Goal: Task Accomplishment & Management: Use online tool/utility

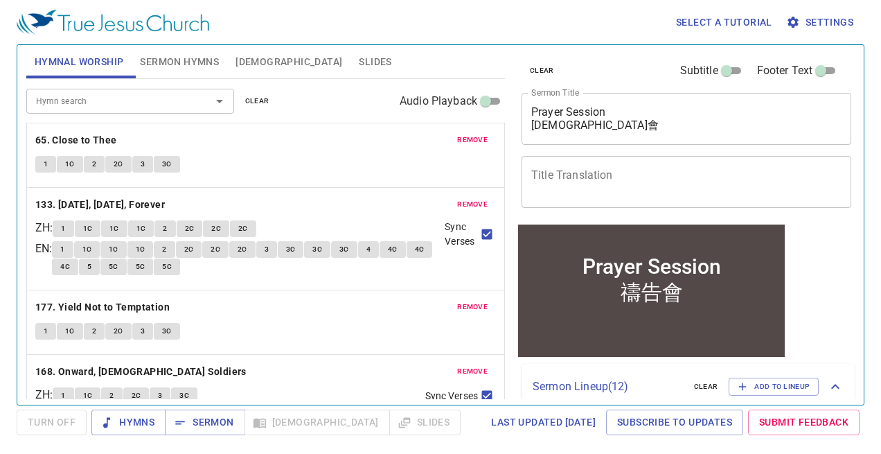
click at [125, 91] on div "Hymn search" at bounding box center [130, 101] width 208 height 24
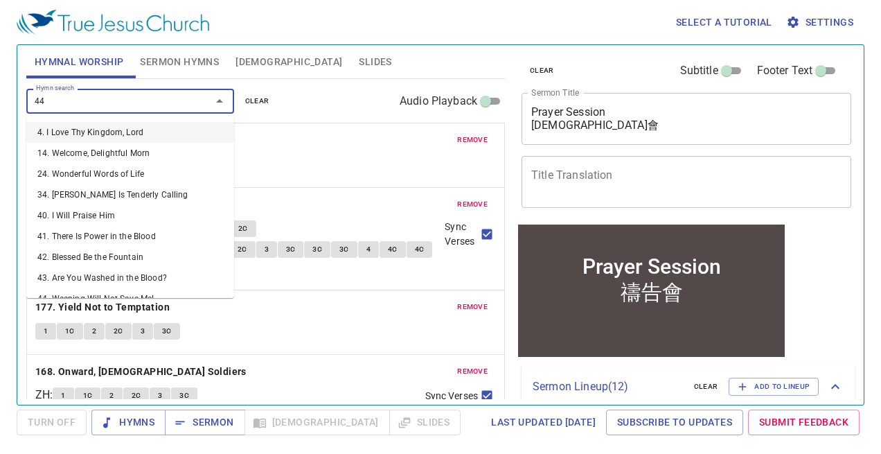
type input "441"
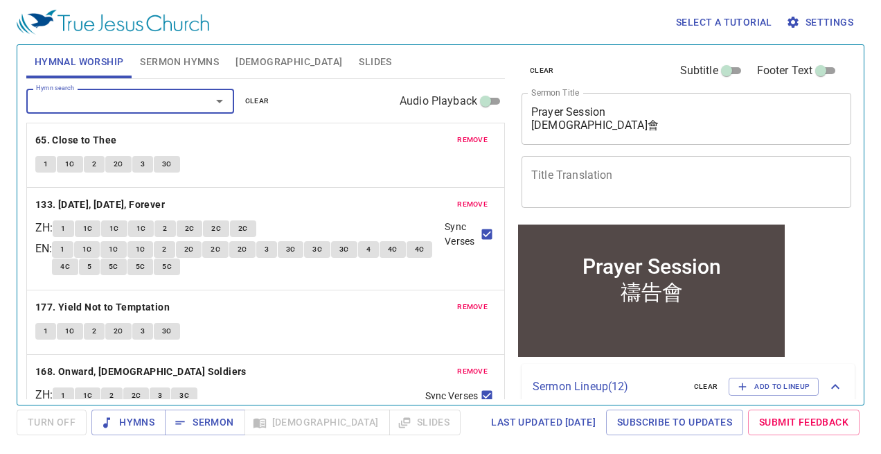
click at [470, 132] on button "remove" at bounding box center [472, 140] width 47 height 17
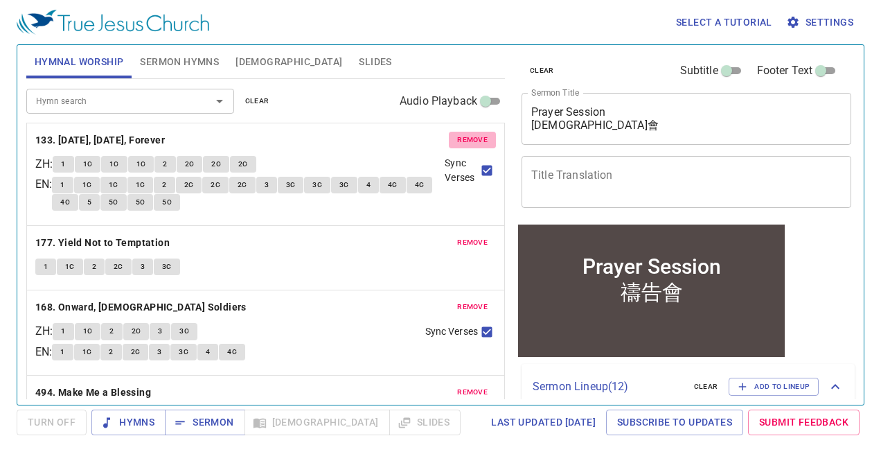
click at [470, 132] on button "remove" at bounding box center [472, 140] width 47 height 17
click at [470, 234] on button "remove" at bounding box center [472, 242] width 47 height 17
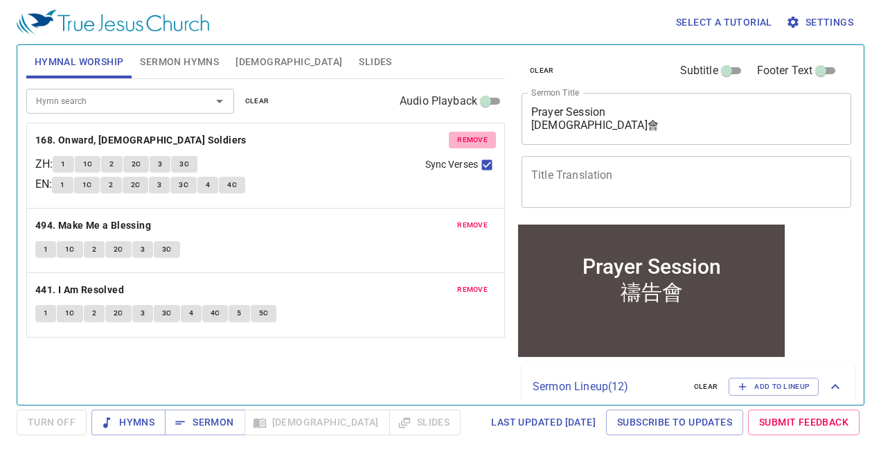
click at [470, 132] on button "remove" at bounding box center [472, 140] width 47 height 17
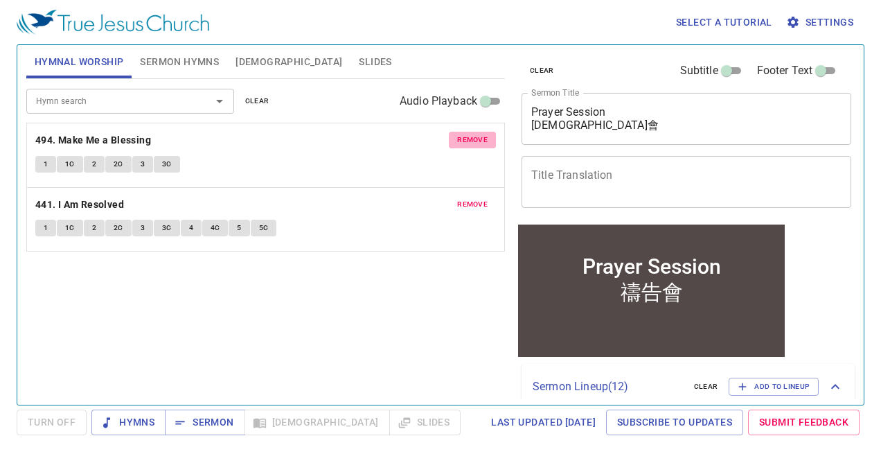
click at [470, 132] on button "remove" at bounding box center [472, 140] width 47 height 17
click at [470, 196] on button "remove" at bounding box center [472, 204] width 47 height 17
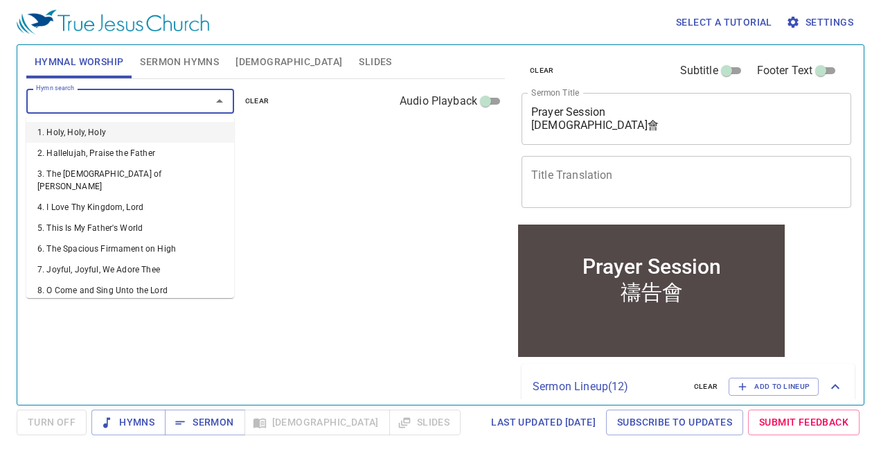
click at [107, 98] on input "Hymn search" at bounding box center [109, 101] width 159 height 16
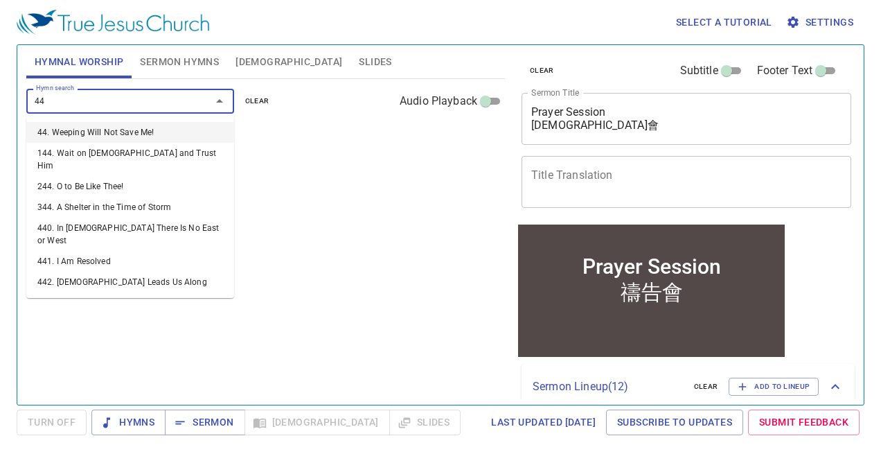
type input "442"
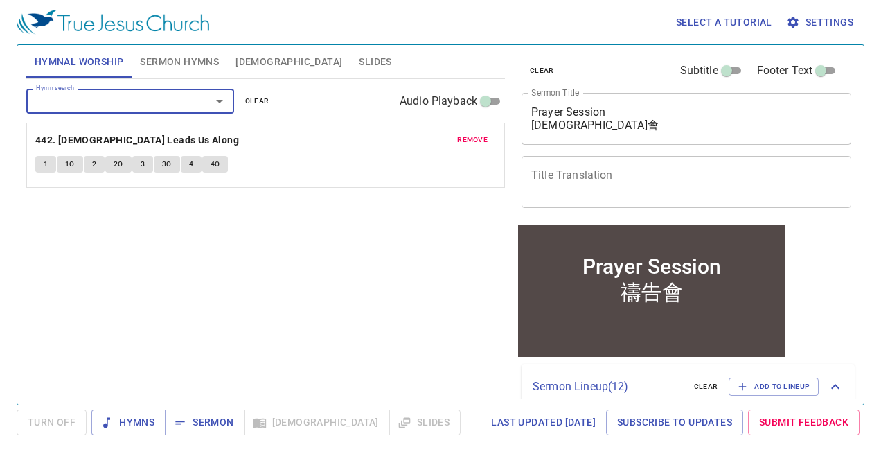
click at [660, 144] on div "Prayer Session 禱告會 x Sermon Title" at bounding box center [687, 119] width 330 height 52
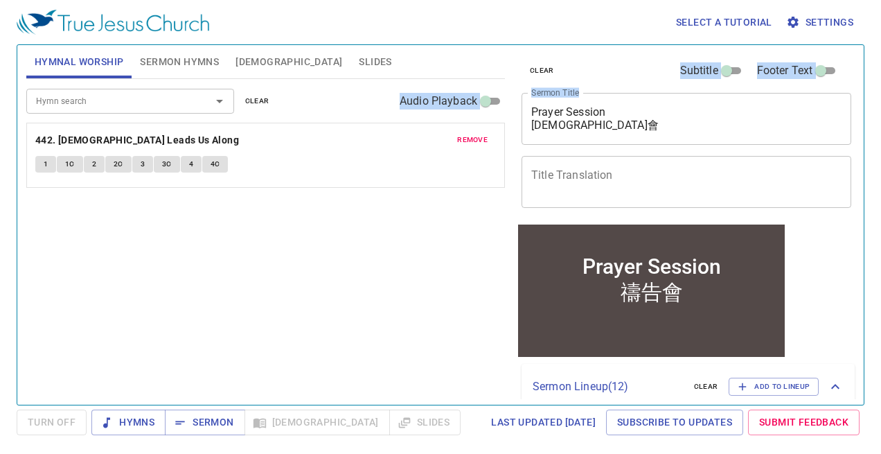
drag, startPoint x: 648, startPoint y: 132, endPoint x: 512, endPoint y: 105, distance: 139.0
click at [512, 105] on div "clear Subtitle Footer Text Sermon Title Prayer Session 禱告會 x Sermon Title Title…" at bounding box center [685, 218] width 350 height 359
click at [564, 123] on textarea "Prayer Session 禱告會" at bounding box center [686, 118] width 310 height 26
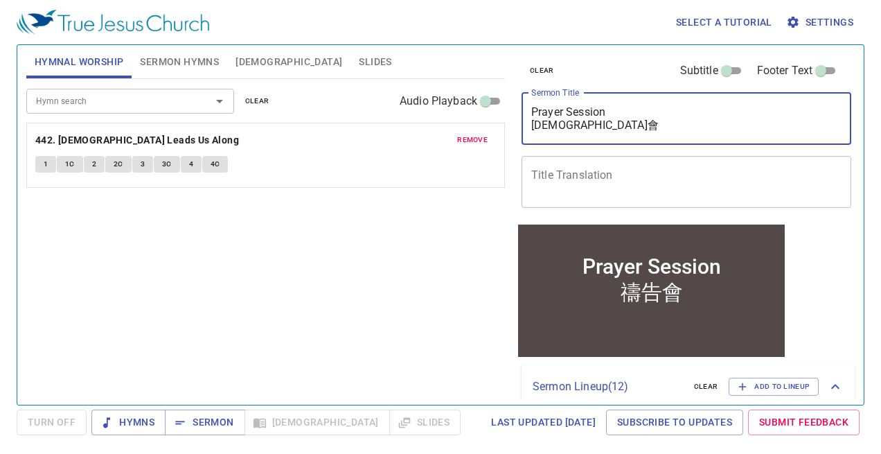
click at [354, 275] on div "Hymn search Hymn search clear Audio Playback remove 442. God Leads Us Along 1 1…" at bounding box center [265, 236] width 479 height 314
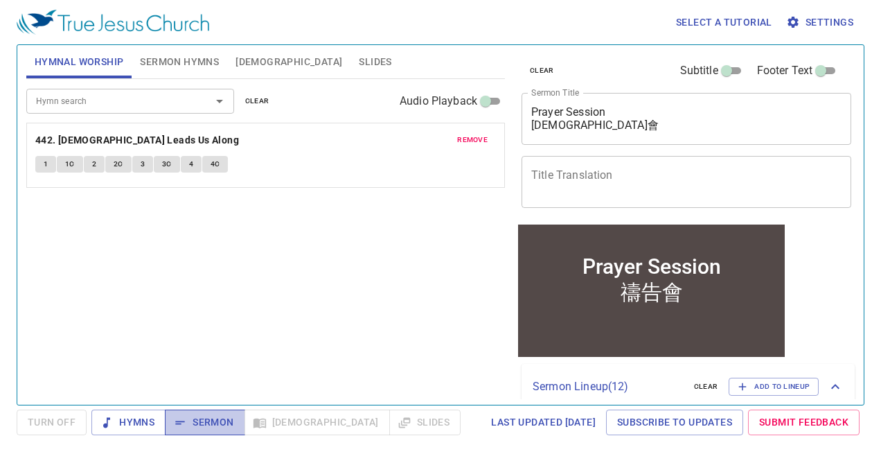
click at [208, 425] on span "Sermon" at bounding box center [204, 421] width 57 height 17
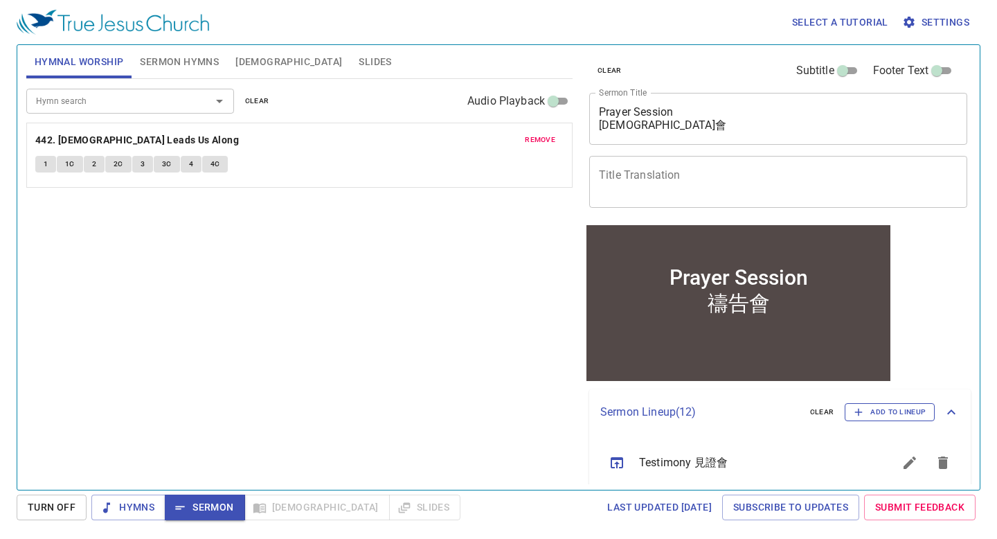
click at [880, 413] on span "Add to Lineup" at bounding box center [890, 412] width 72 height 12
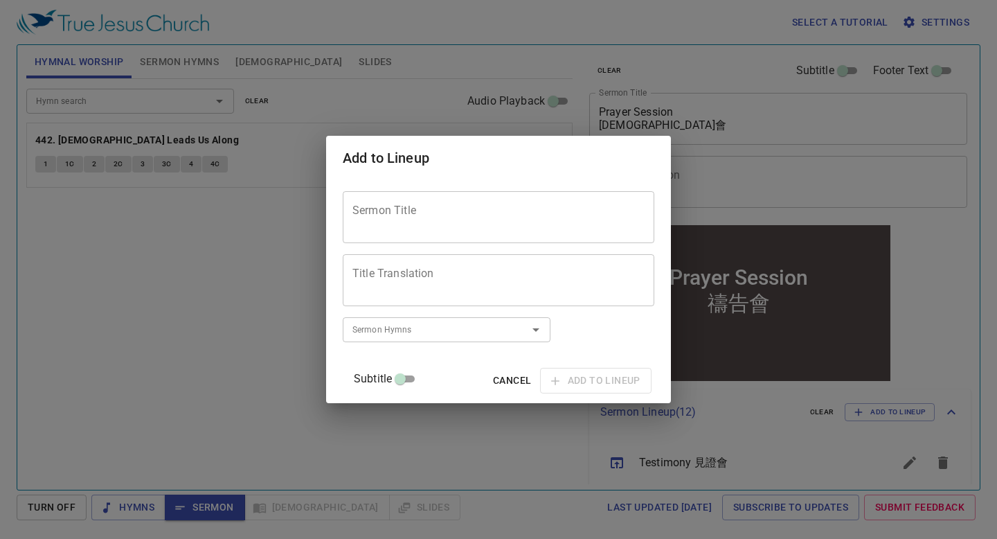
click at [557, 200] on div "Sermon Title" at bounding box center [499, 217] width 312 height 52
paste textarea "[PERSON_NAME]'s Secret To Handling Hardship"
click at [359, 221] on div "Daniel's Secret To Handling Hardship Sermon Title" at bounding box center [499, 217] width 312 height 52
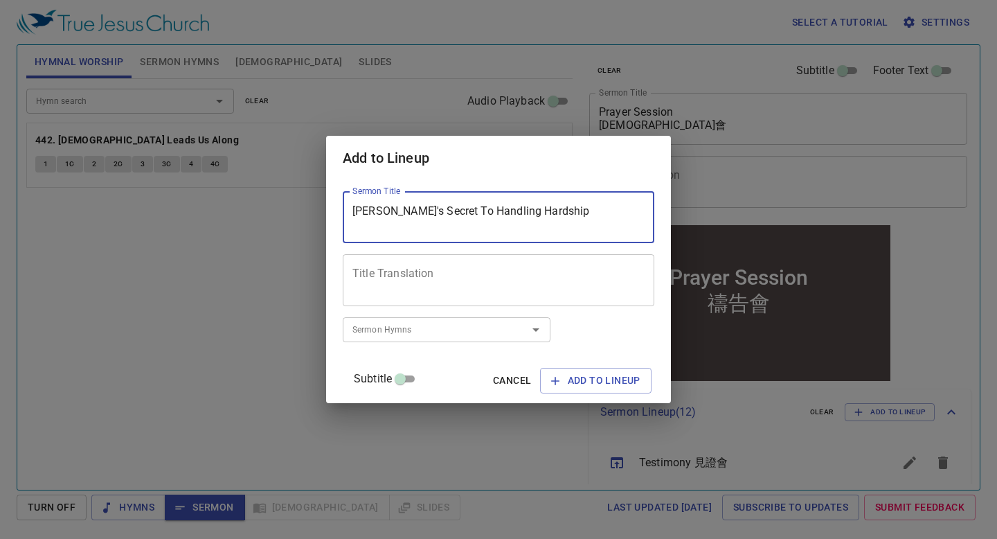
click at [371, 222] on textarea "[PERSON_NAME]'s Secret To Handling Hardship" at bounding box center [499, 217] width 292 height 26
click at [408, 319] on div "Sermon Hymns" at bounding box center [447, 329] width 208 height 24
type textarea "[PERSON_NAME]'s Secret To Handling Hardship"
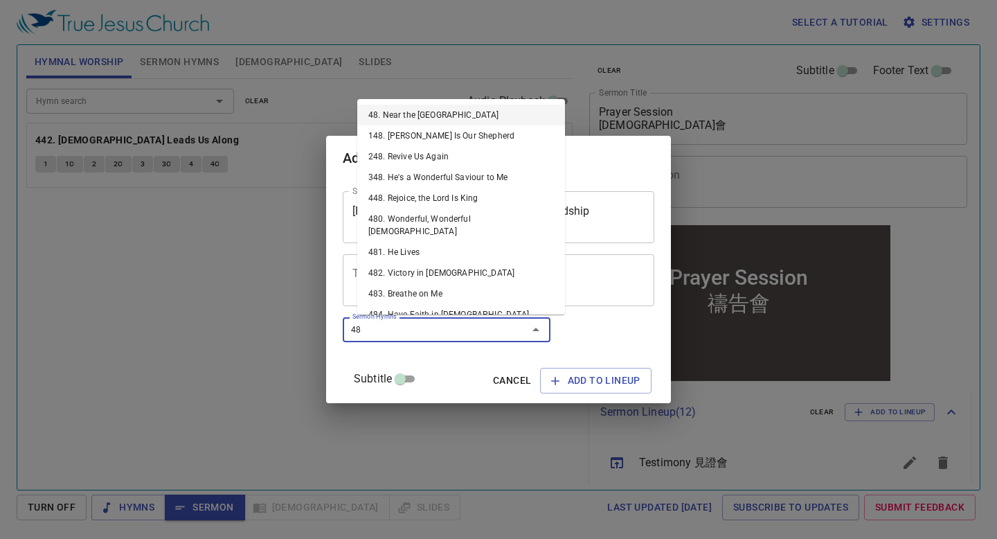
type input "484"
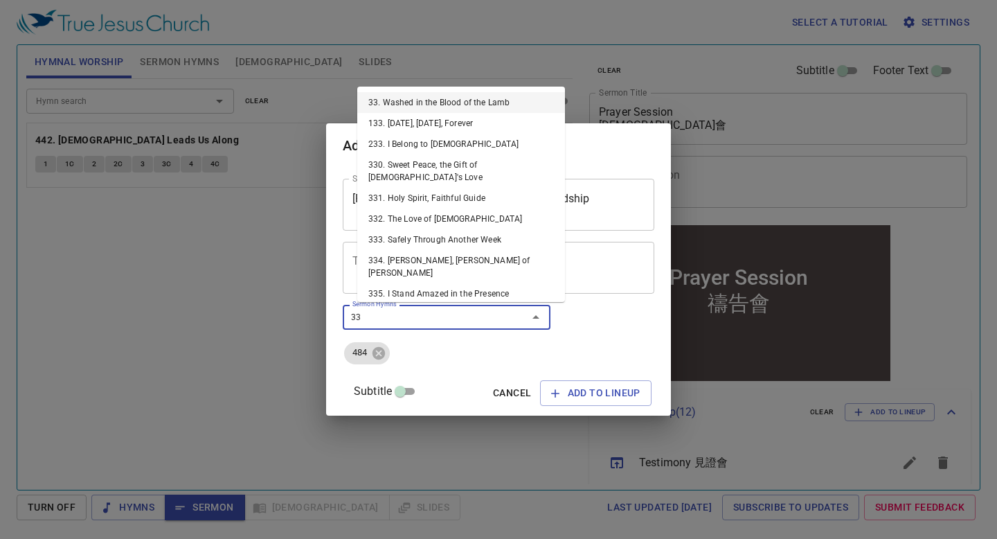
type input "336"
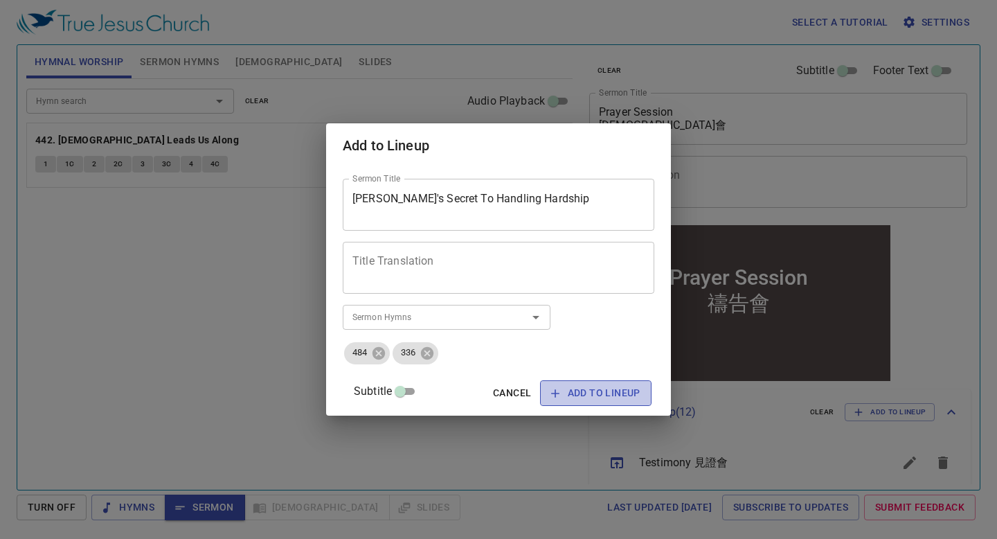
click at [573, 403] on button "Add to Lineup" at bounding box center [596, 393] width 112 height 26
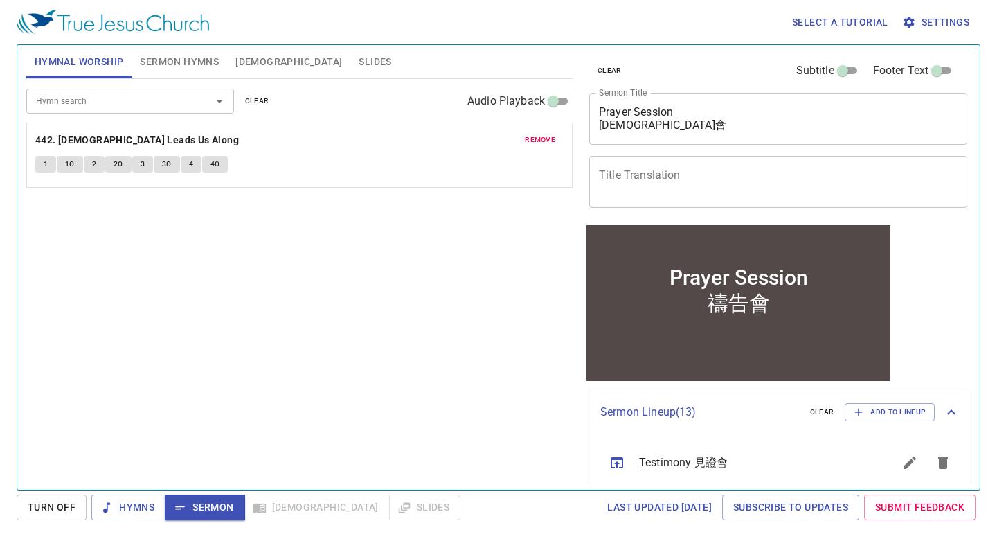
scroll to position [632, 0]
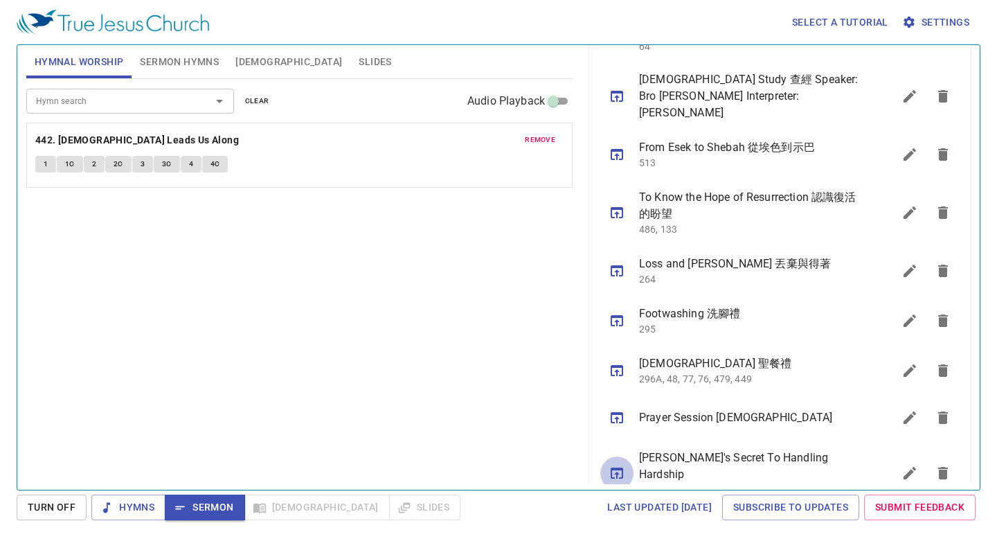
click at [615, 453] on icon "sermon lineup list" at bounding box center [617, 473] width 17 height 17
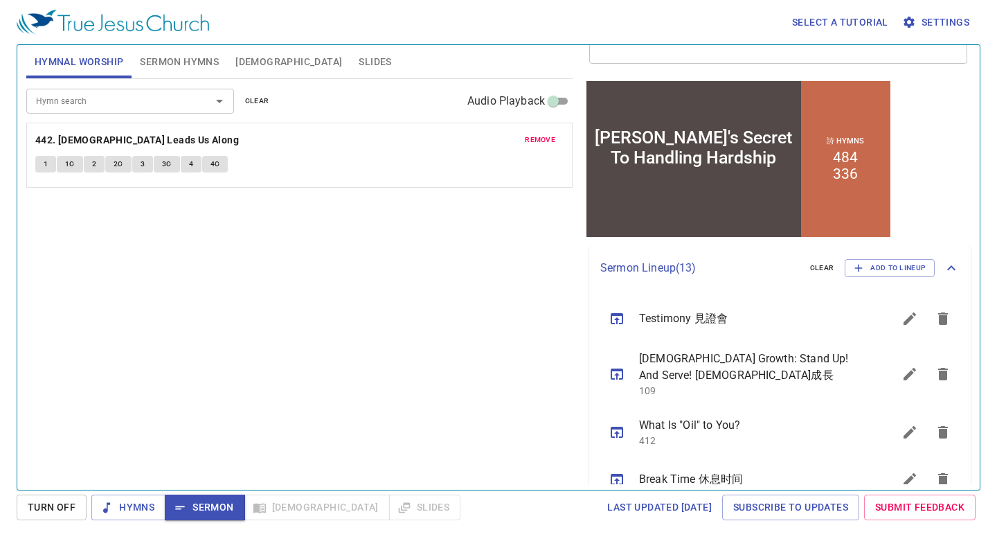
scroll to position [0, 0]
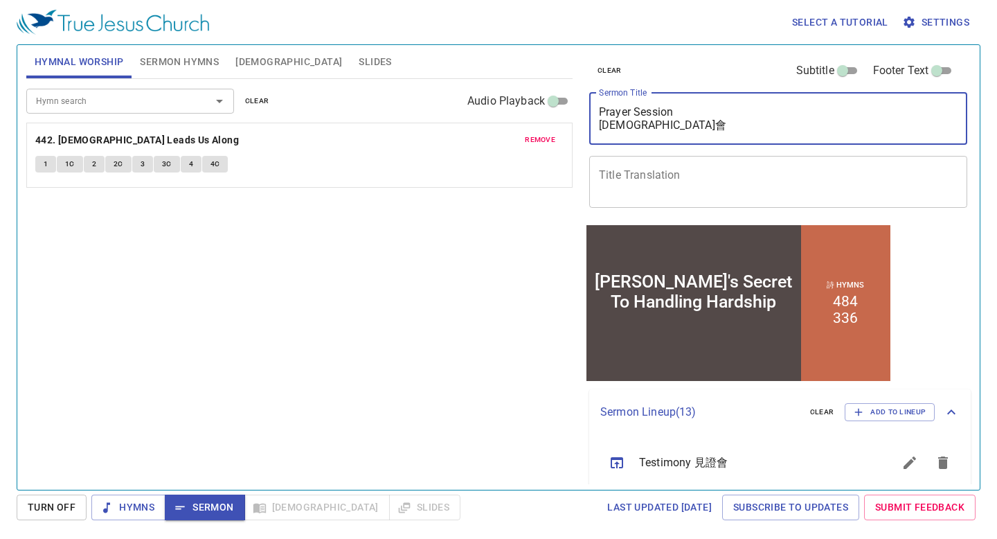
click at [781, 126] on textarea "[PERSON_NAME]'s Secret To Handling Hardship" at bounding box center [778, 118] width 359 height 26
click at [780, 126] on textarea "[PERSON_NAME]'s Secret To Handling Hardship" at bounding box center [778, 118] width 359 height 26
click at [174, 96] on input "Hymn search" at bounding box center [109, 101] width 159 height 16
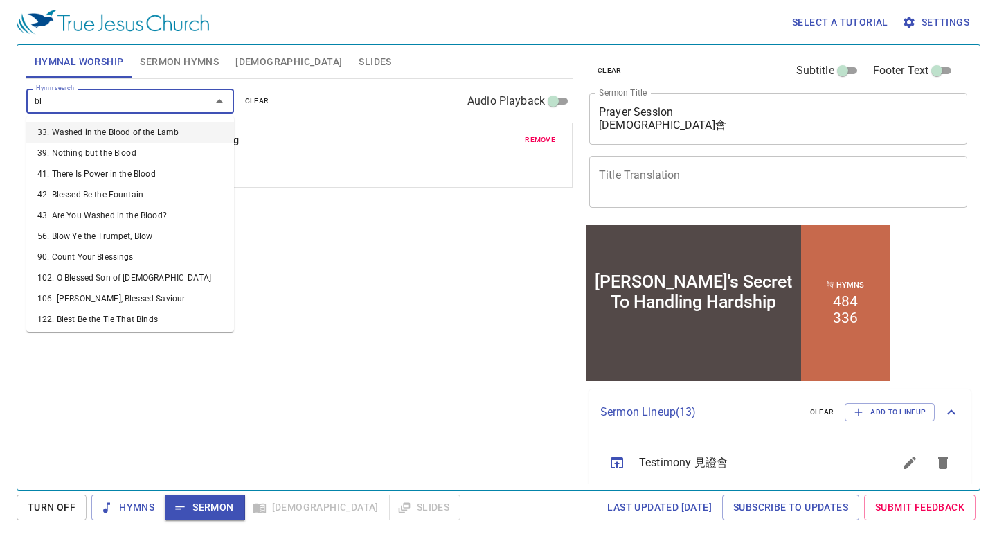
type input "b"
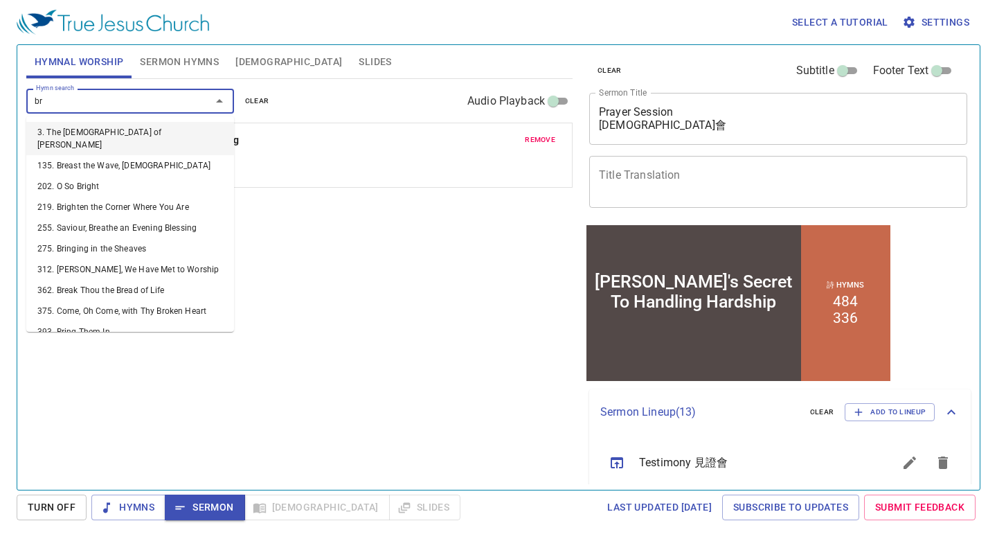
type input "b"
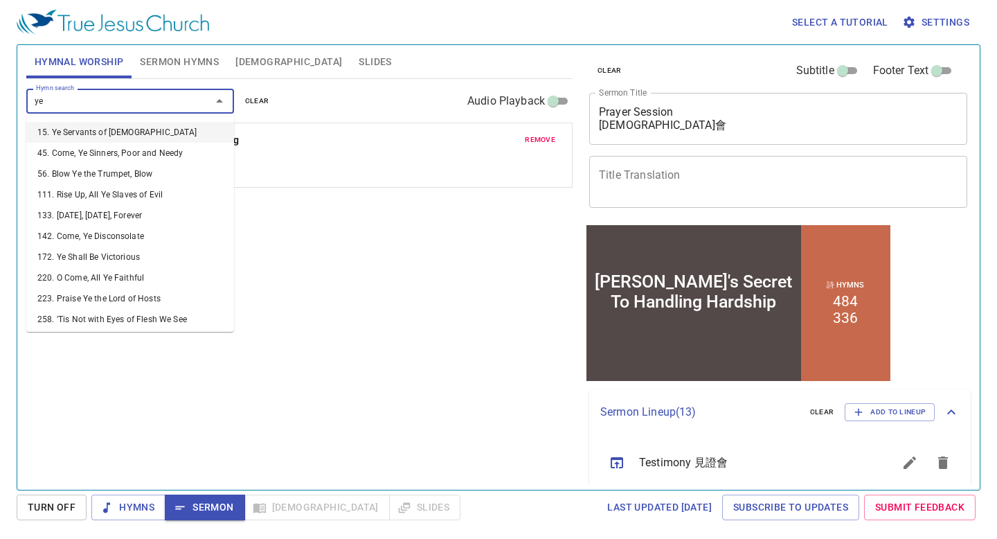
type input "y"
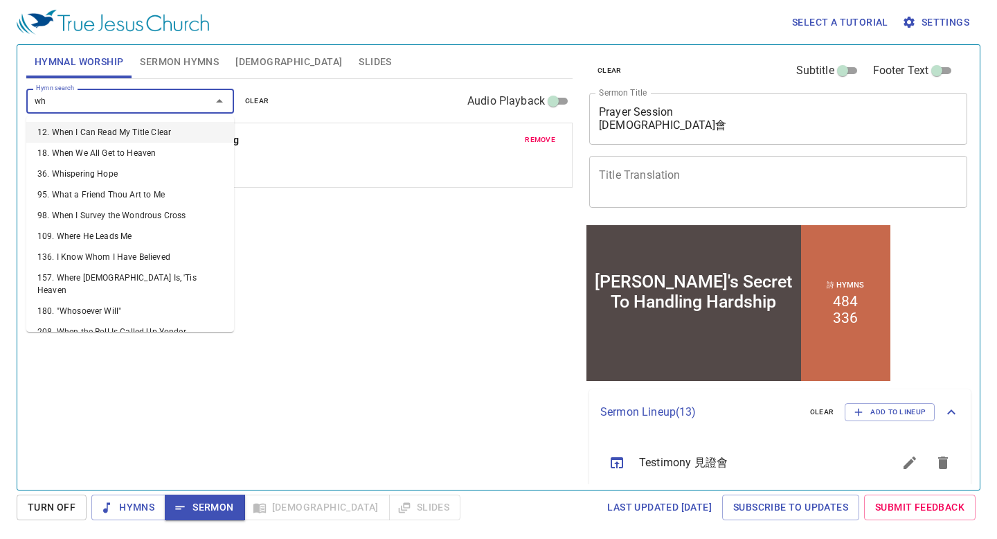
type input "w"
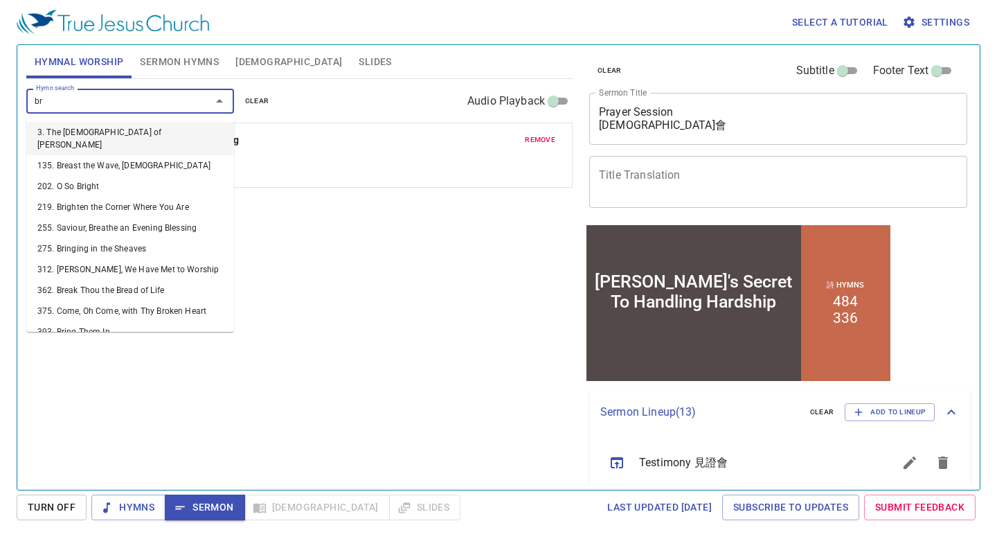
type input "b"
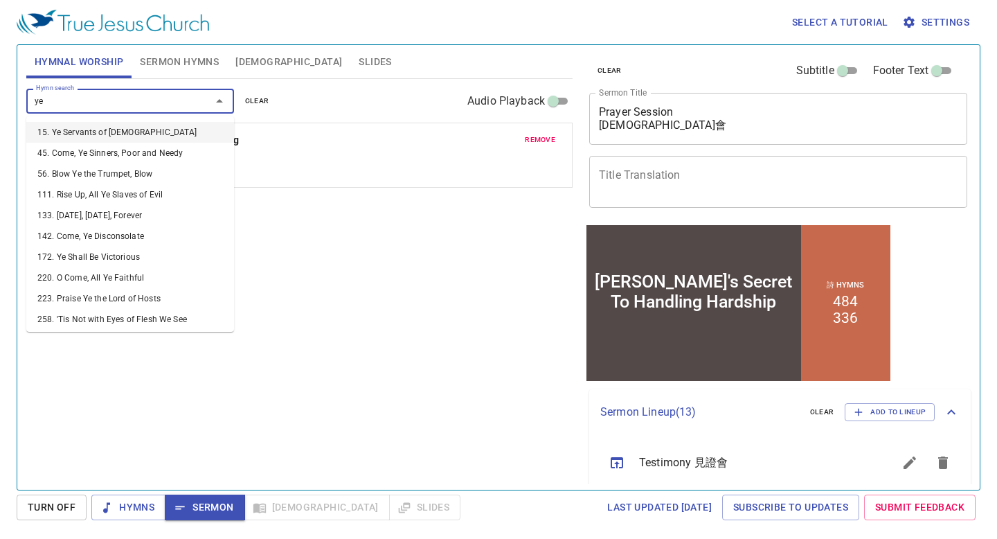
type input "y"
type input "b"
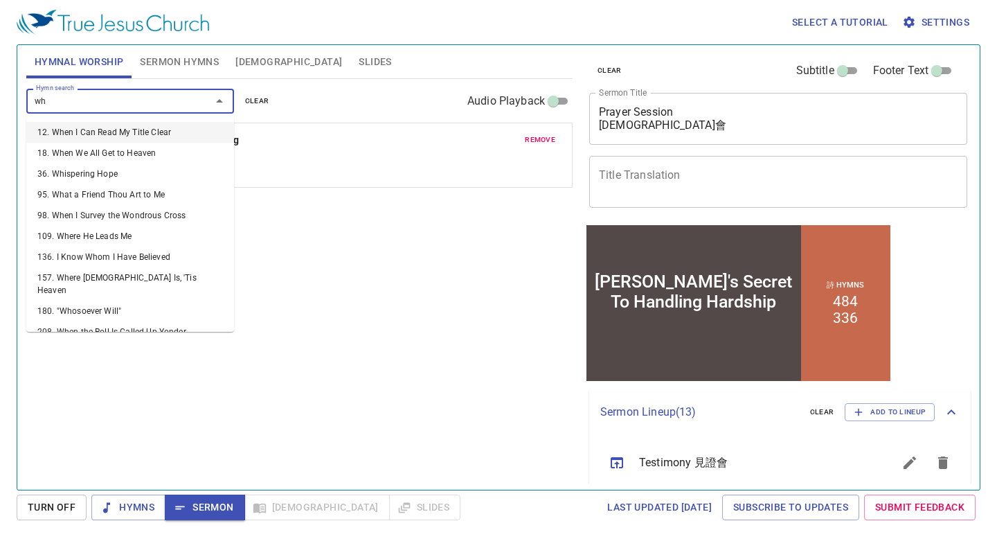
type input "w"
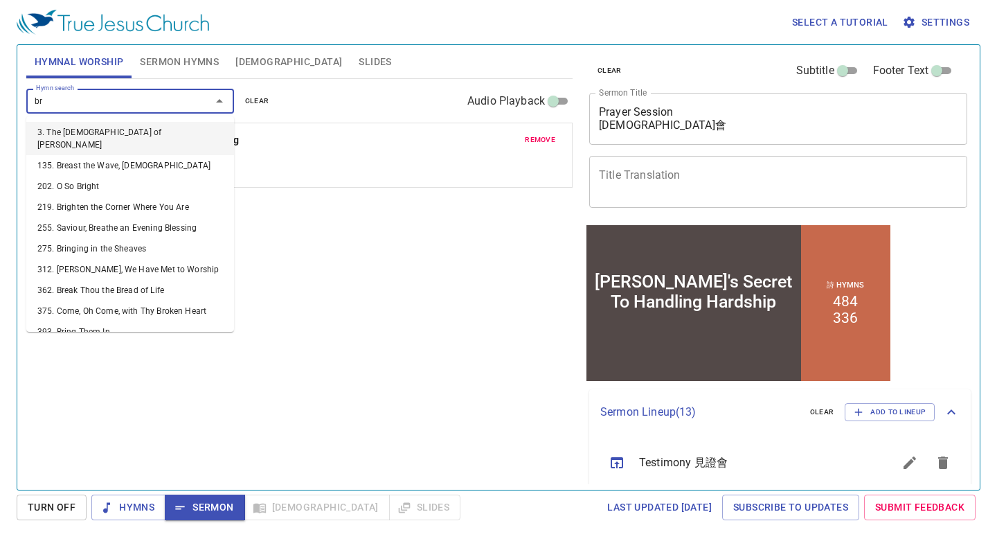
type input "b"
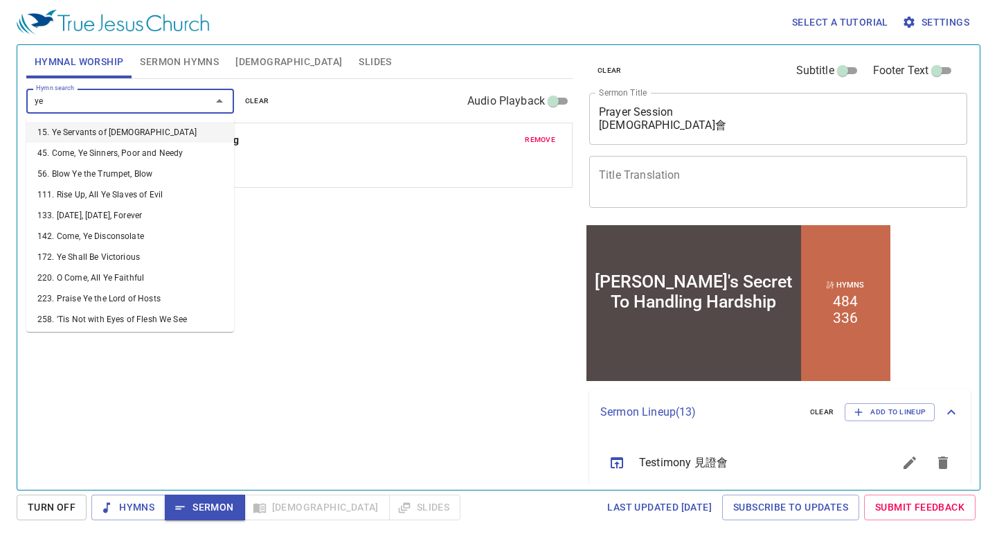
type input "y"
type input "b"
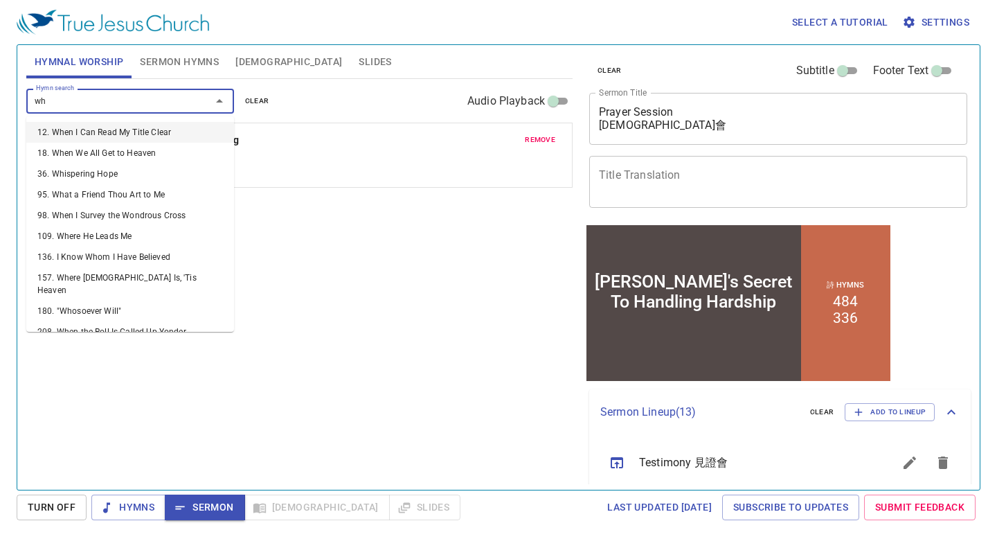
type input "w"
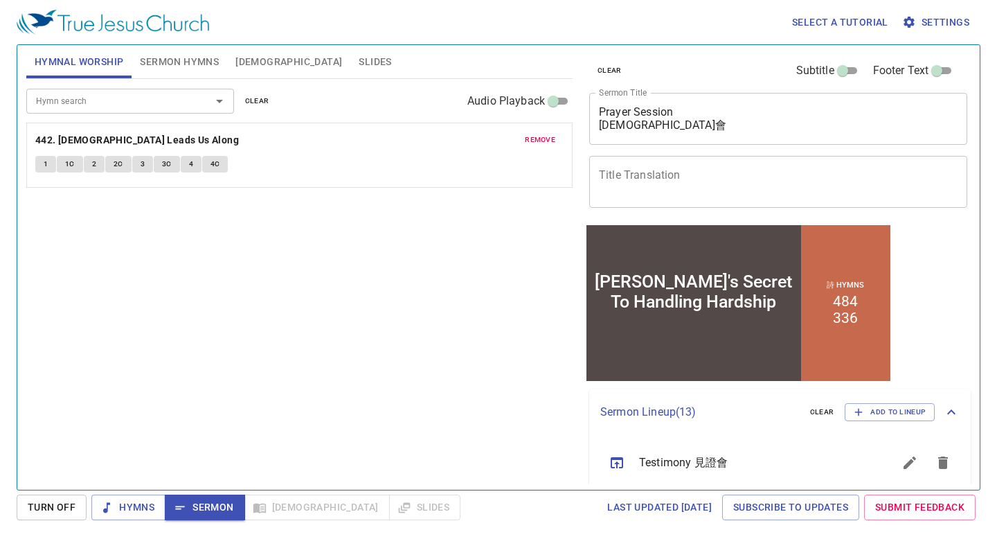
click at [303, 290] on div "Hymn search Hymn search clear Audio Playback remove 442. God Leads Us Along 1 1…" at bounding box center [299, 278] width 546 height 399
click at [116, 453] on button "Hymns" at bounding box center [128, 508] width 74 height 26
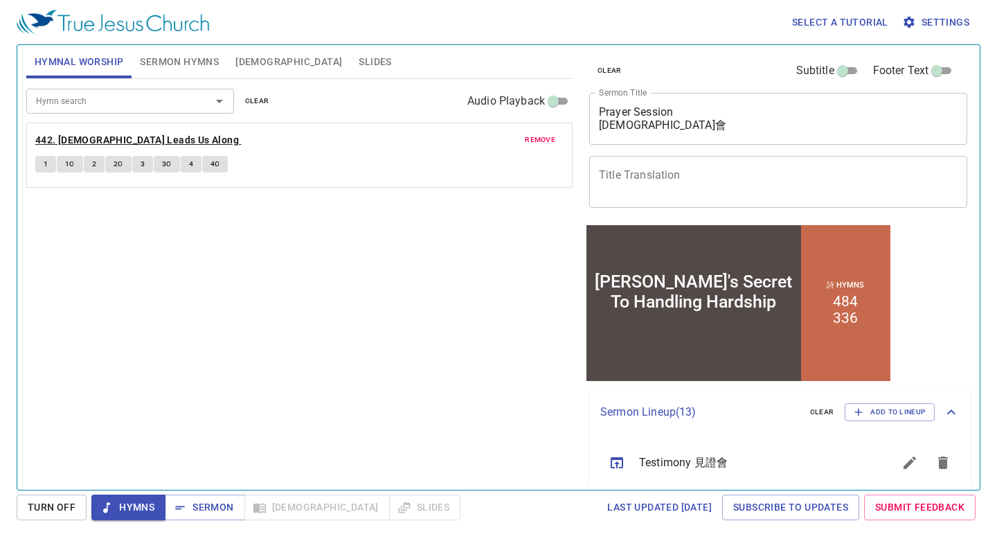
click at [105, 141] on b "442. [DEMOGRAPHIC_DATA] Leads Us Along" at bounding box center [137, 140] width 204 height 17
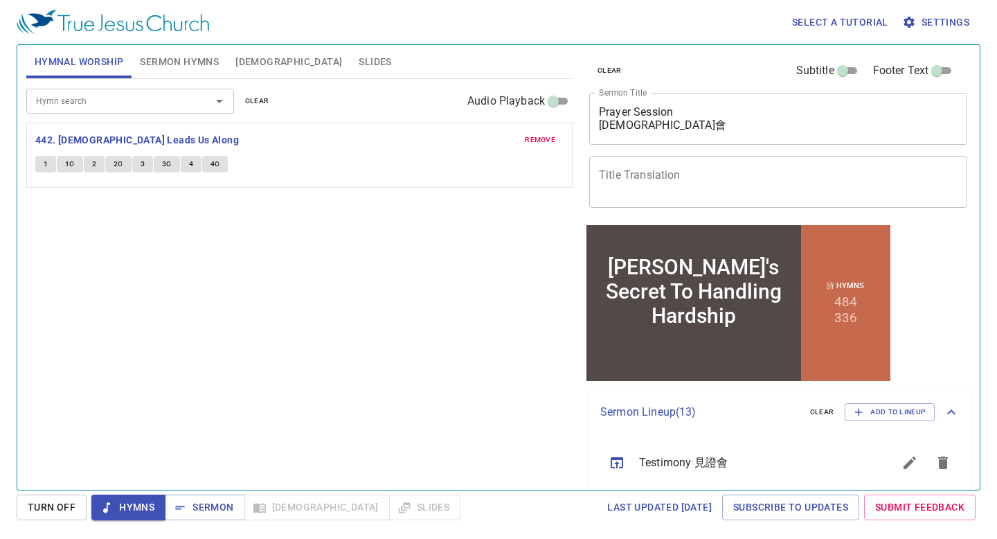
click at [180, 90] on div "Hymn search" at bounding box center [130, 101] width 208 height 24
click at [337, 218] on div "Hymn search Hymn search clear Audio Playback remove 442. God Leads Us Along 1 1…" at bounding box center [299, 278] width 546 height 399
click at [48, 166] on button "1" at bounding box center [45, 164] width 21 height 17
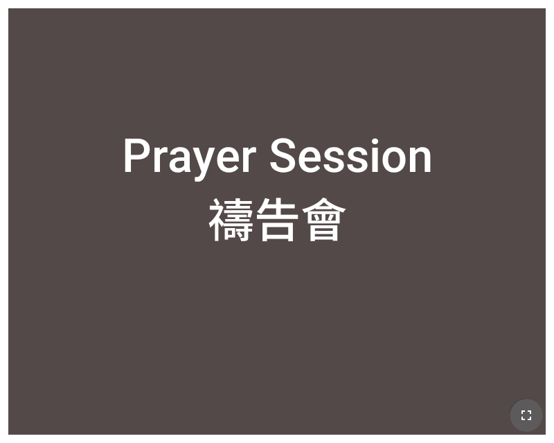
click at [526, 418] on icon "button" at bounding box center [526, 415] width 17 height 17
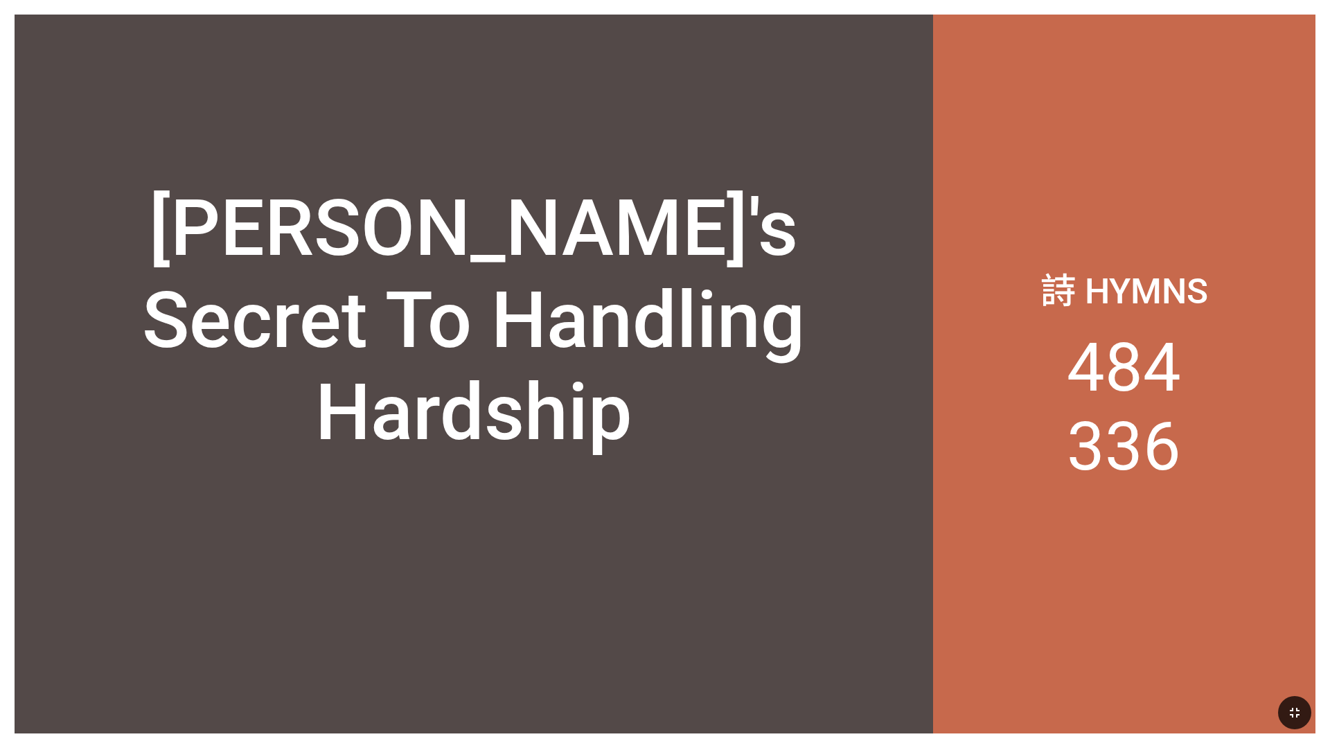
click at [553, 442] on icon "button" at bounding box center [1294, 712] width 17 height 17
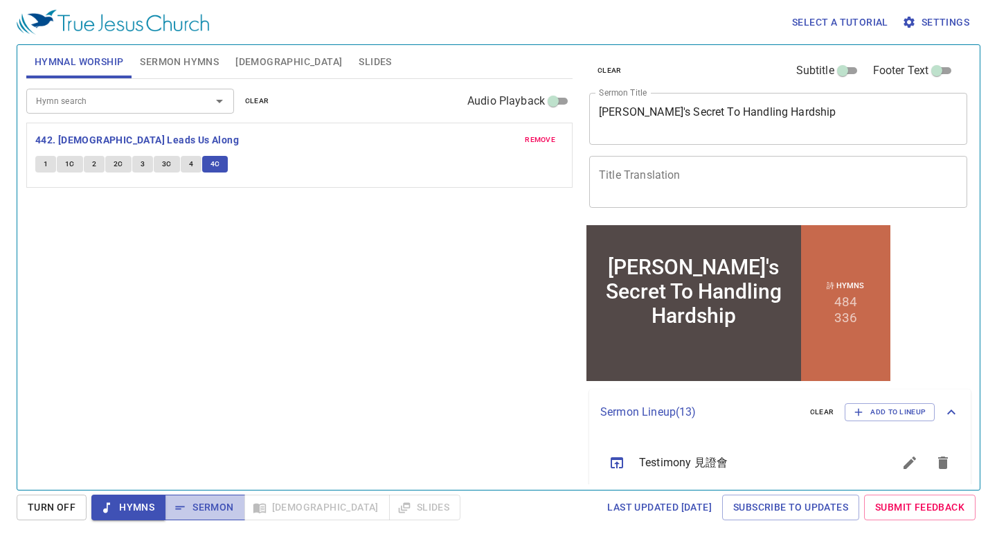
click at [211, 515] on span "Sermon" at bounding box center [204, 507] width 57 height 17
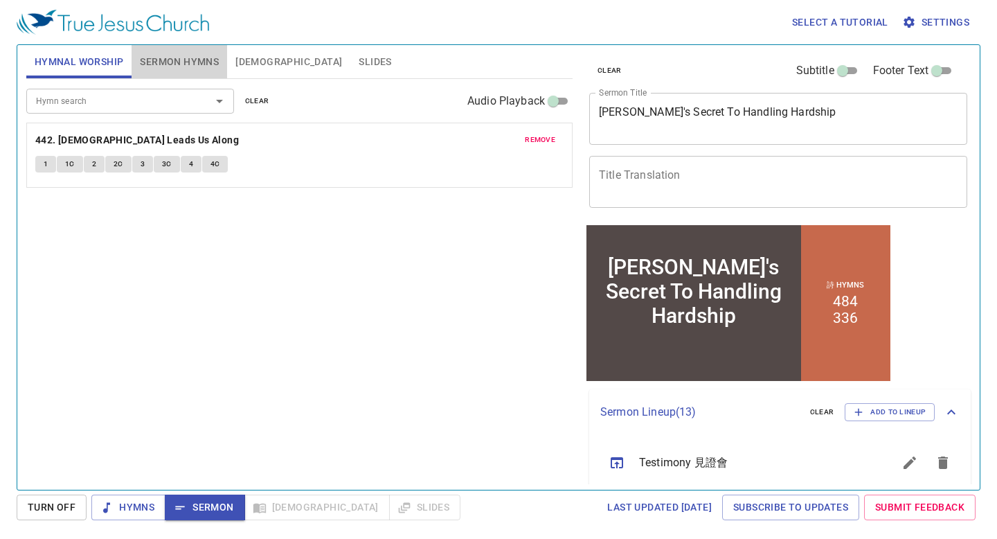
click at [202, 73] on button "Sermon Hymns" at bounding box center [180, 61] width 96 height 33
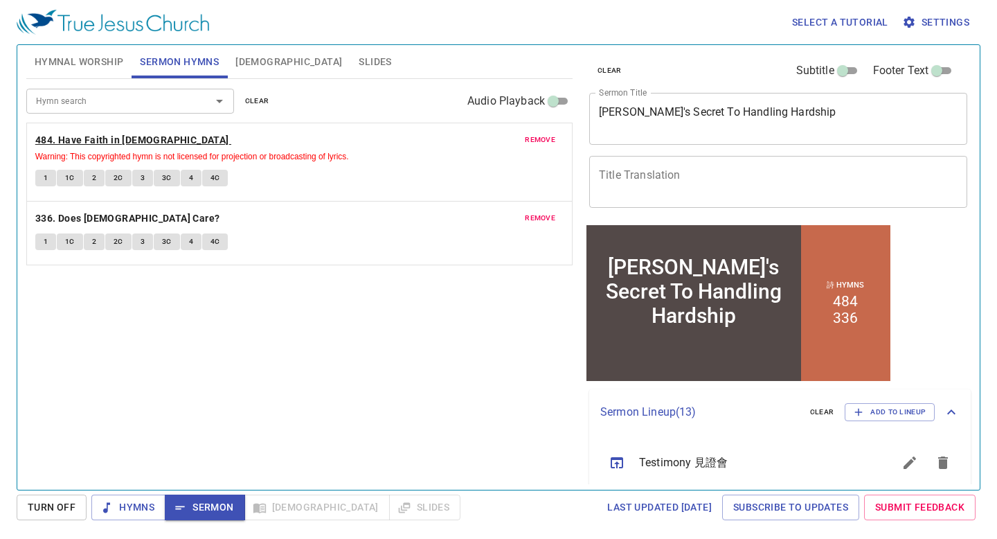
click at [98, 140] on b "484. Have Faith in [DEMOGRAPHIC_DATA]" at bounding box center [132, 140] width 194 height 17
click at [48, 178] on button "1" at bounding box center [45, 178] width 21 height 17
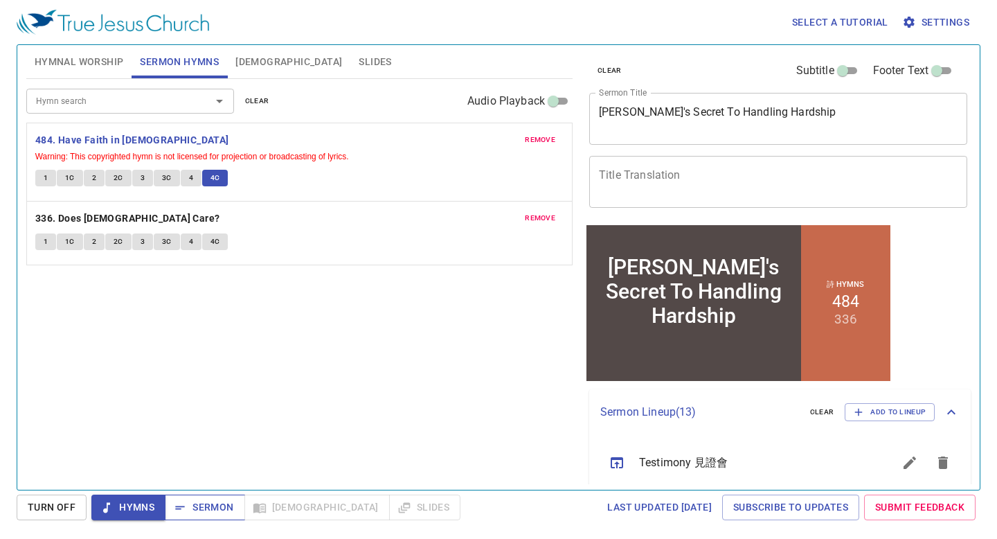
click at [210, 509] on span "Sermon" at bounding box center [204, 507] width 57 height 17
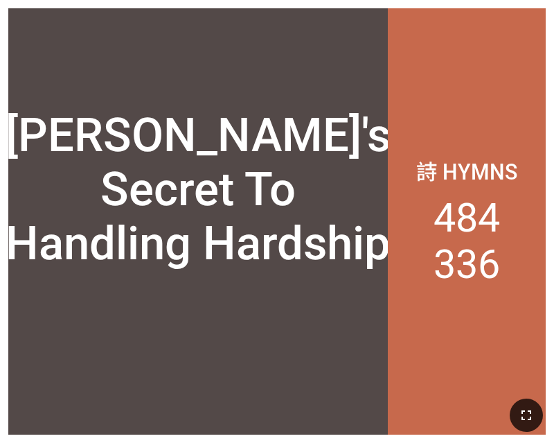
click at [533, 418] on icon "button" at bounding box center [526, 415] width 17 height 17
